Goal: Task Accomplishment & Management: Manage account settings

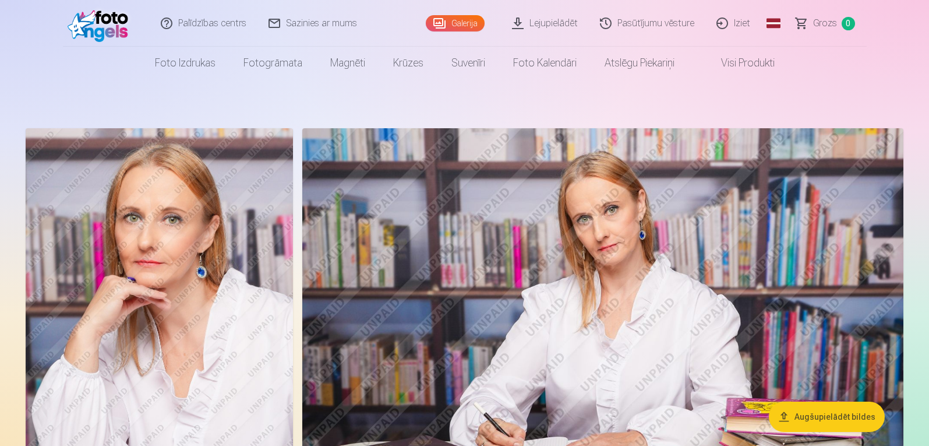
click at [747, 22] on link "Iziet" at bounding box center [734, 23] width 56 height 47
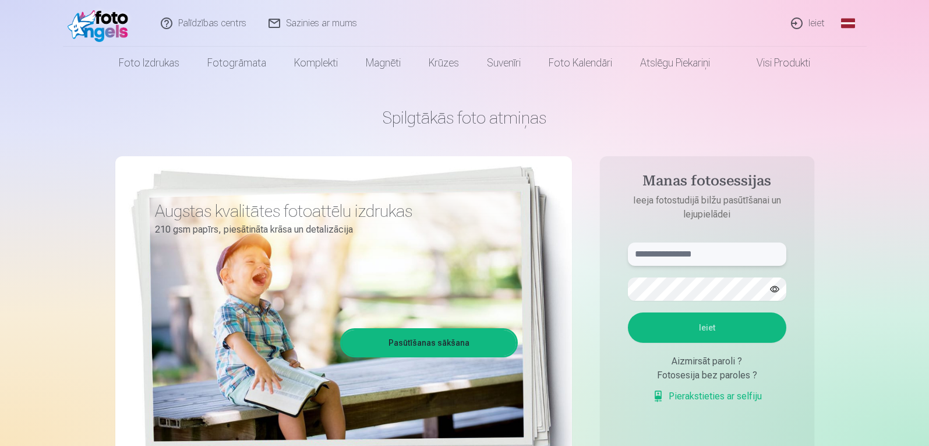
click at [662, 251] on input "text" at bounding box center [707, 253] width 158 height 23
type input "**********"
click at [628, 312] on button "Ieiet" at bounding box center [707, 327] width 158 height 30
